Goal: Navigation & Orientation: Find specific page/section

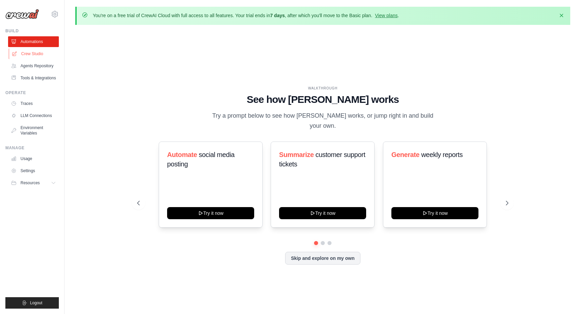
click at [40, 55] on link "Crew Studio" at bounding box center [34, 53] width 51 height 11
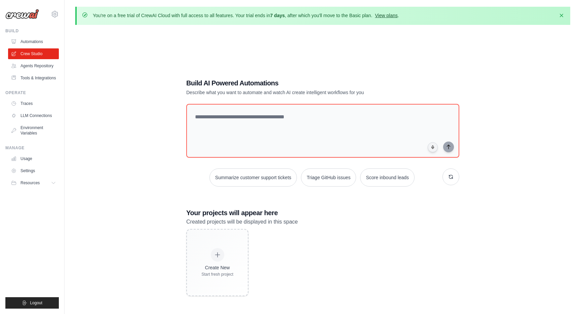
click at [395, 17] on link "View plans" at bounding box center [386, 15] width 23 height 5
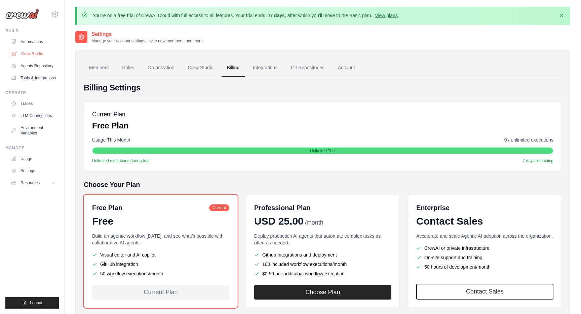
click at [44, 54] on link "Crew Studio" at bounding box center [34, 53] width 51 height 11
